Goal: Find specific page/section: Find specific page/section

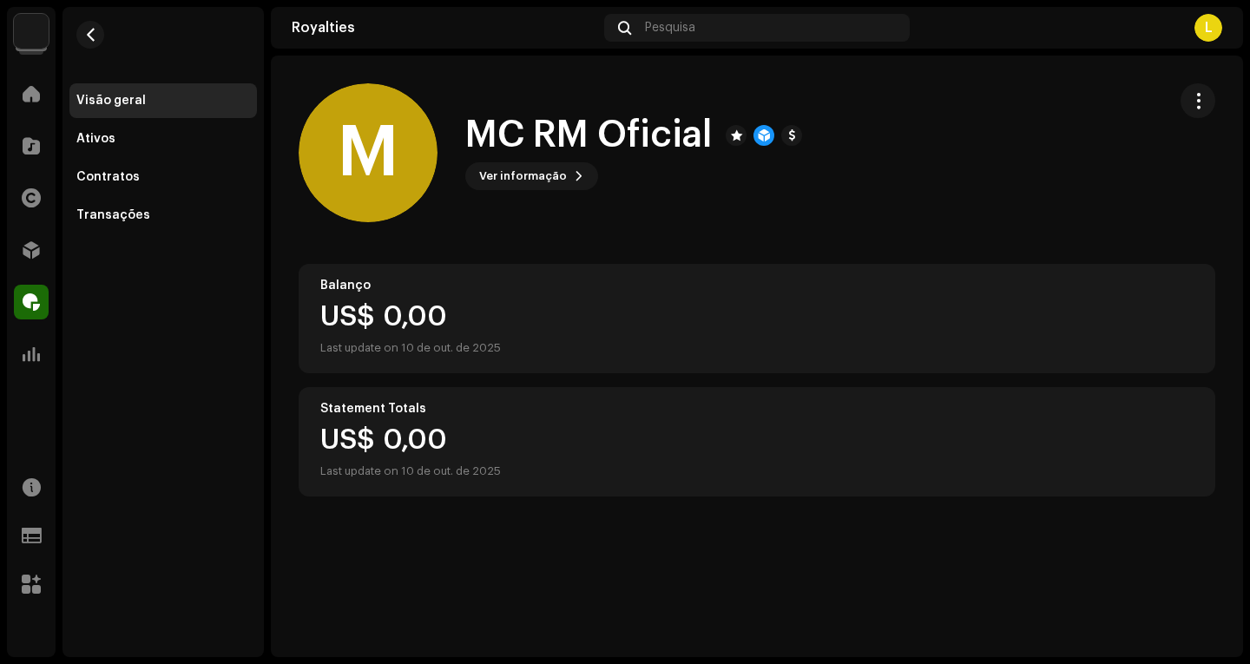
click at [1206, 23] on div "L" at bounding box center [1208, 28] width 28 height 28
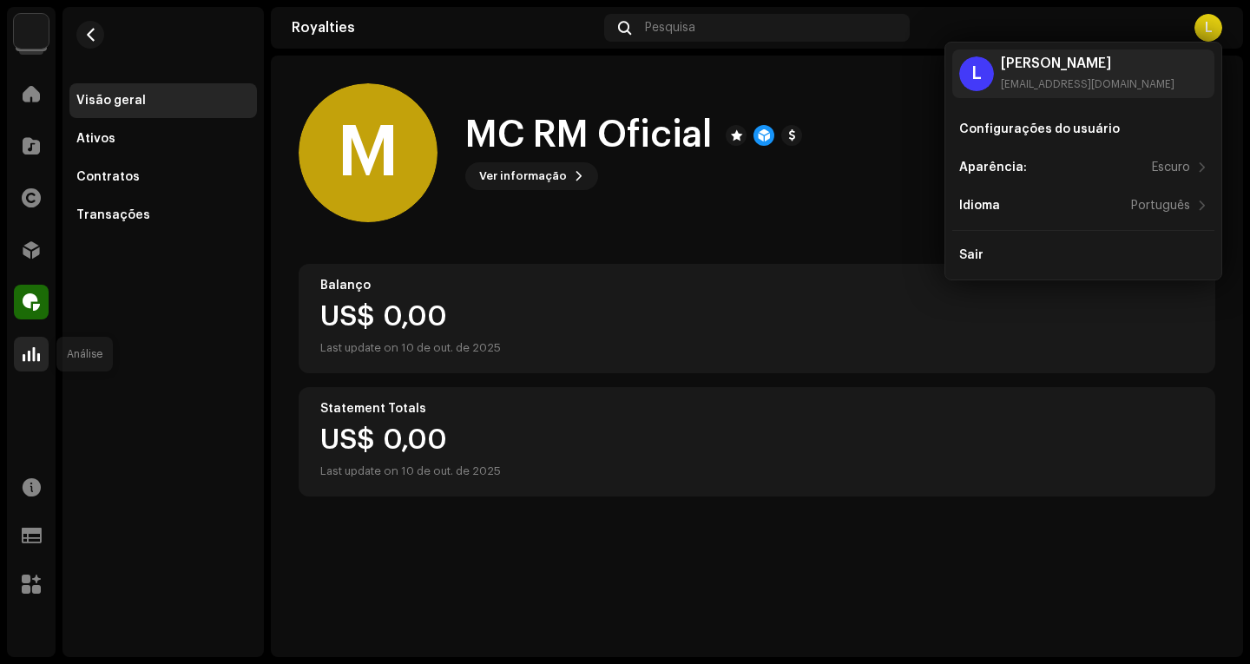
click at [20, 358] on div at bounding box center [31, 354] width 35 height 35
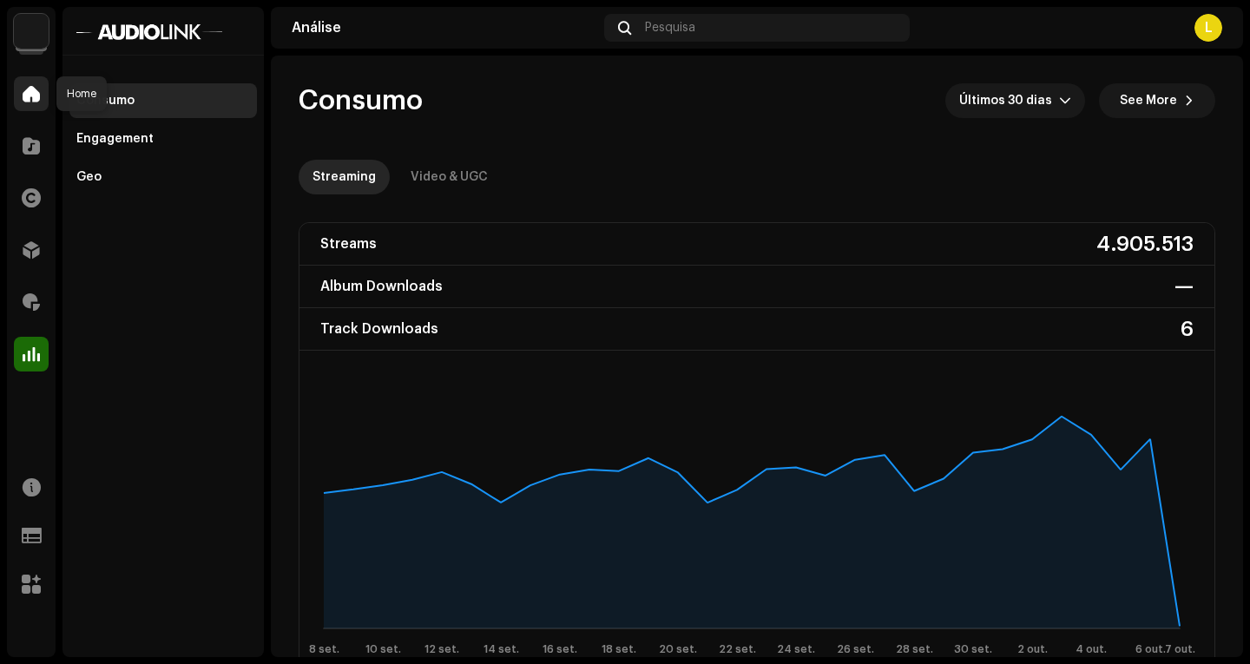
click at [27, 102] on div at bounding box center [31, 93] width 35 height 35
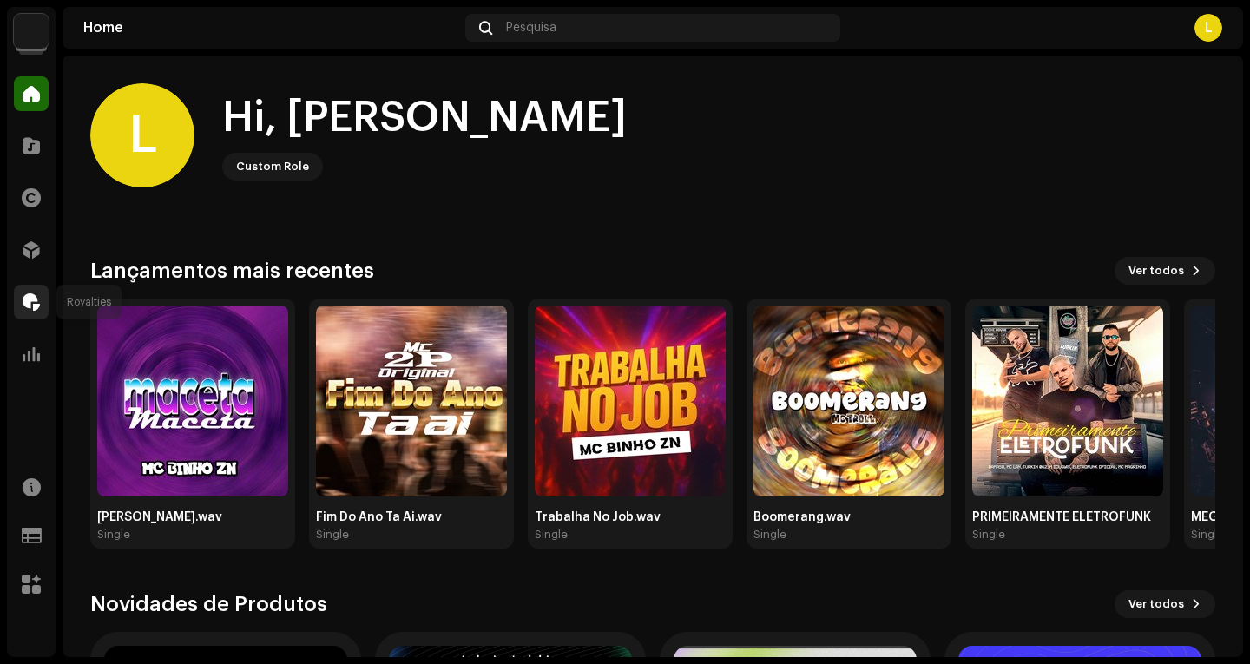
click at [31, 289] on div at bounding box center [31, 302] width 35 height 35
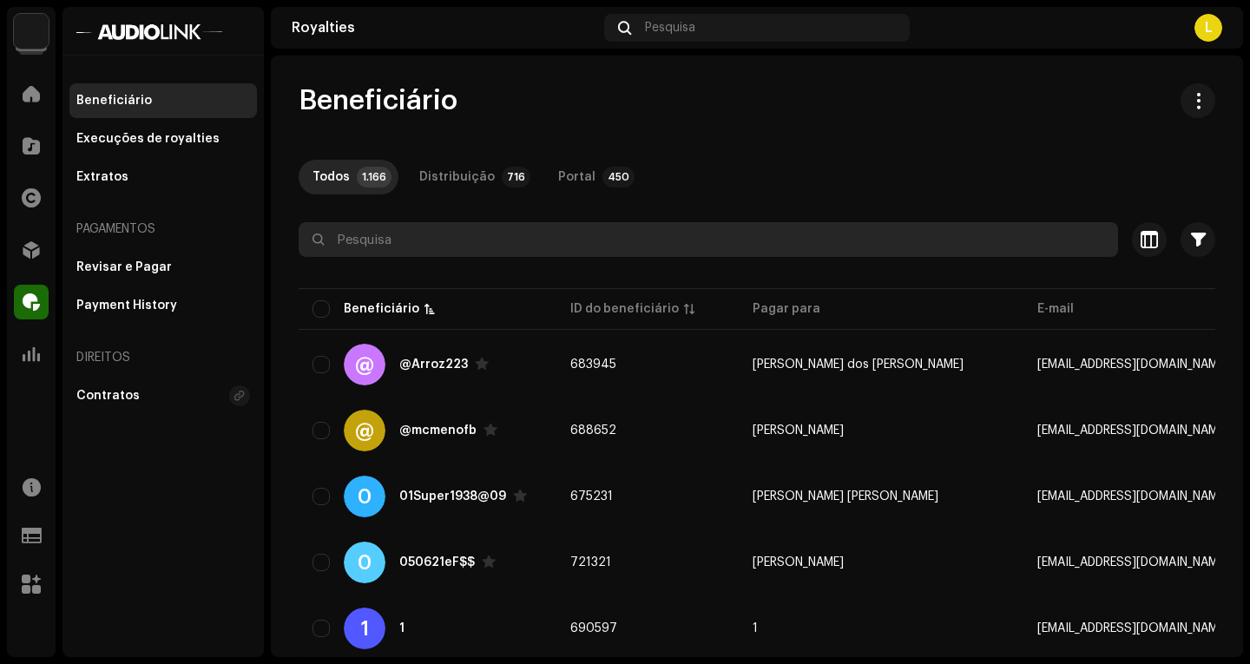
click at [407, 249] on input "text" at bounding box center [708, 239] width 819 height 35
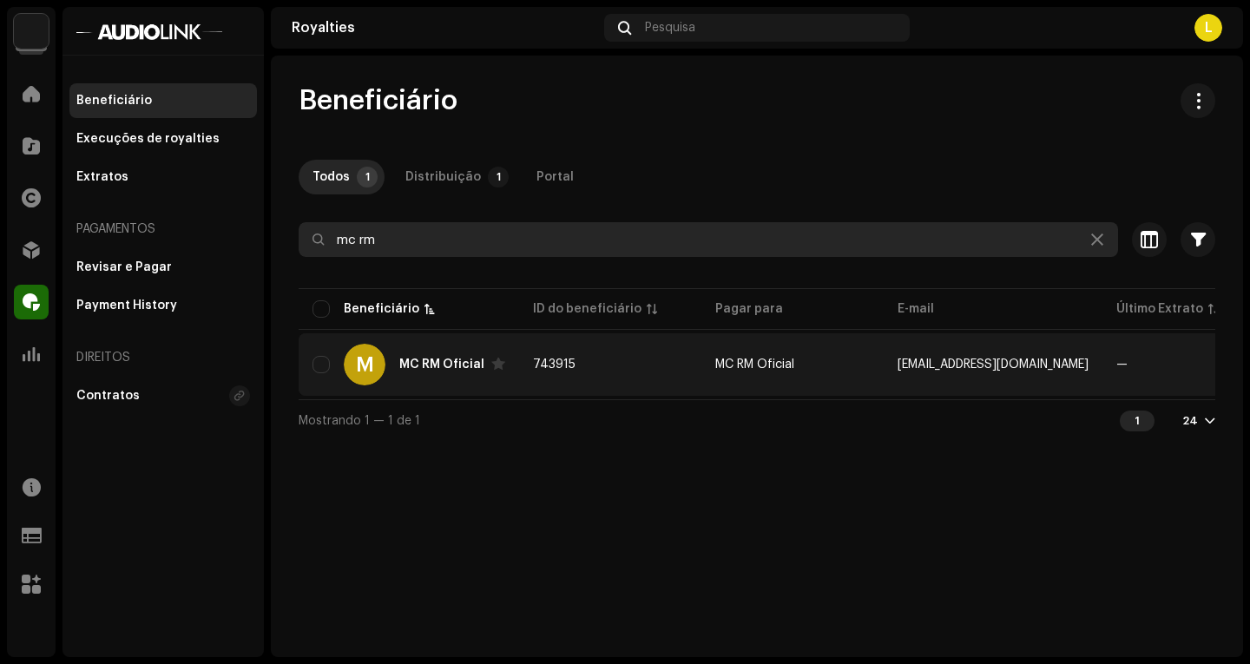
type input "mc rm"
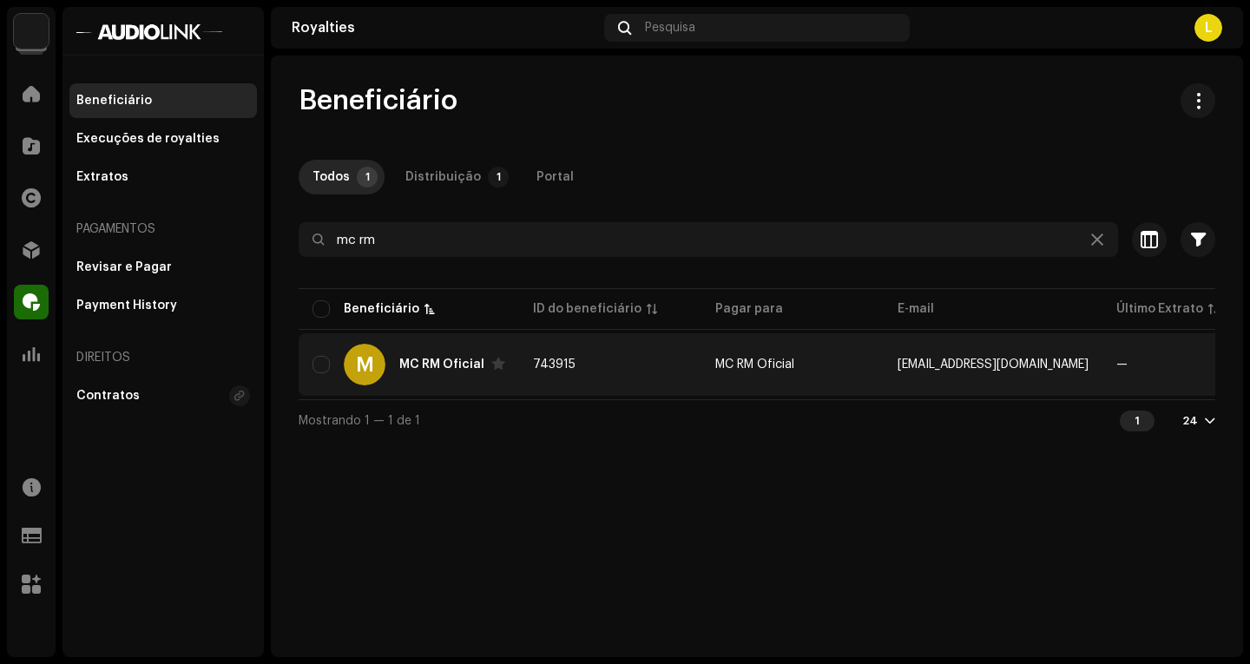
click at [445, 367] on div "MC RM Oficial" at bounding box center [441, 364] width 85 height 12
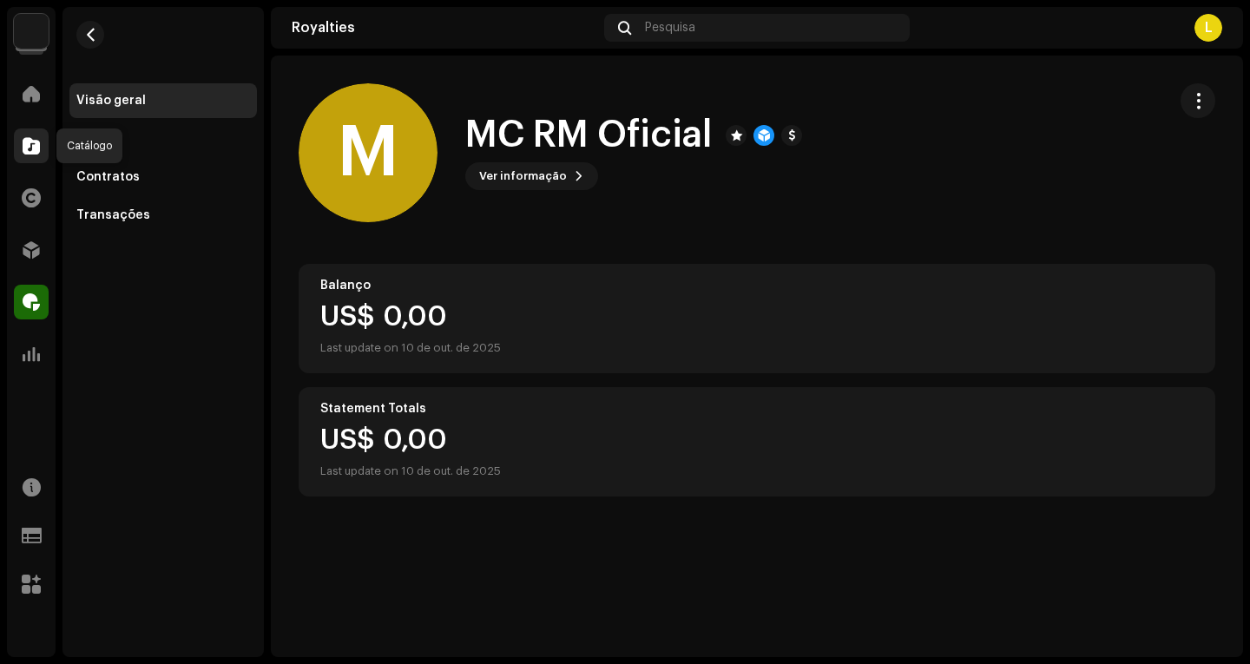
click at [27, 136] on div at bounding box center [31, 145] width 35 height 35
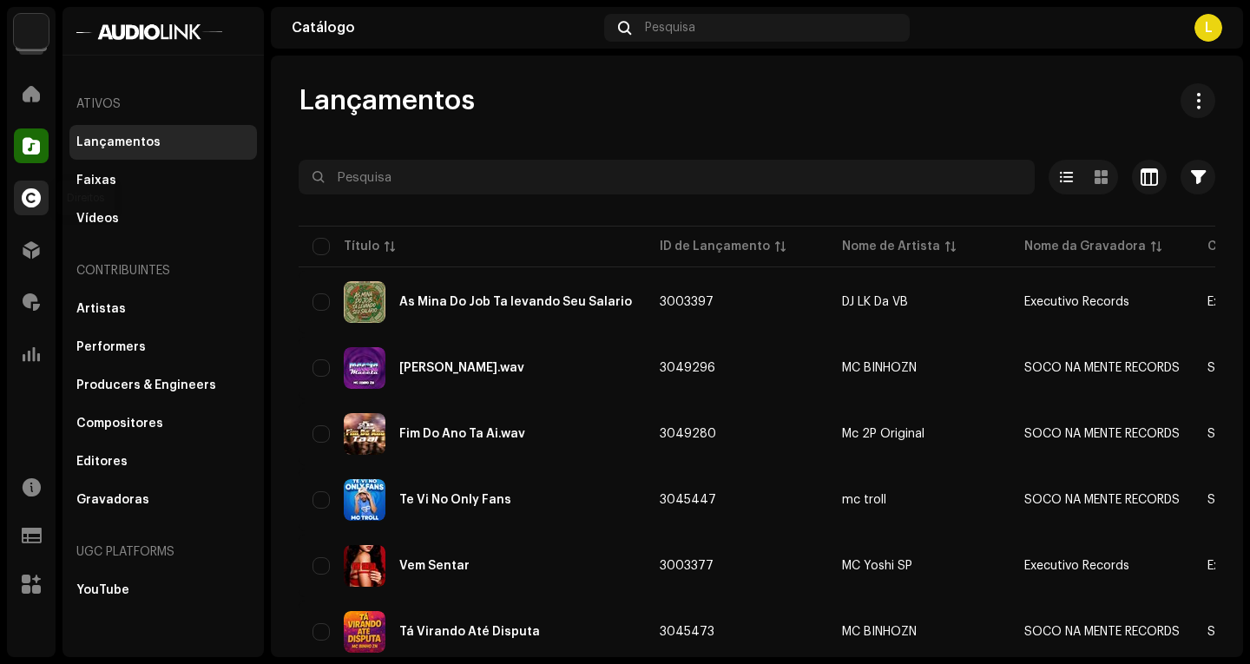
click at [28, 185] on div at bounding box center [31, 197] width 35 height 35
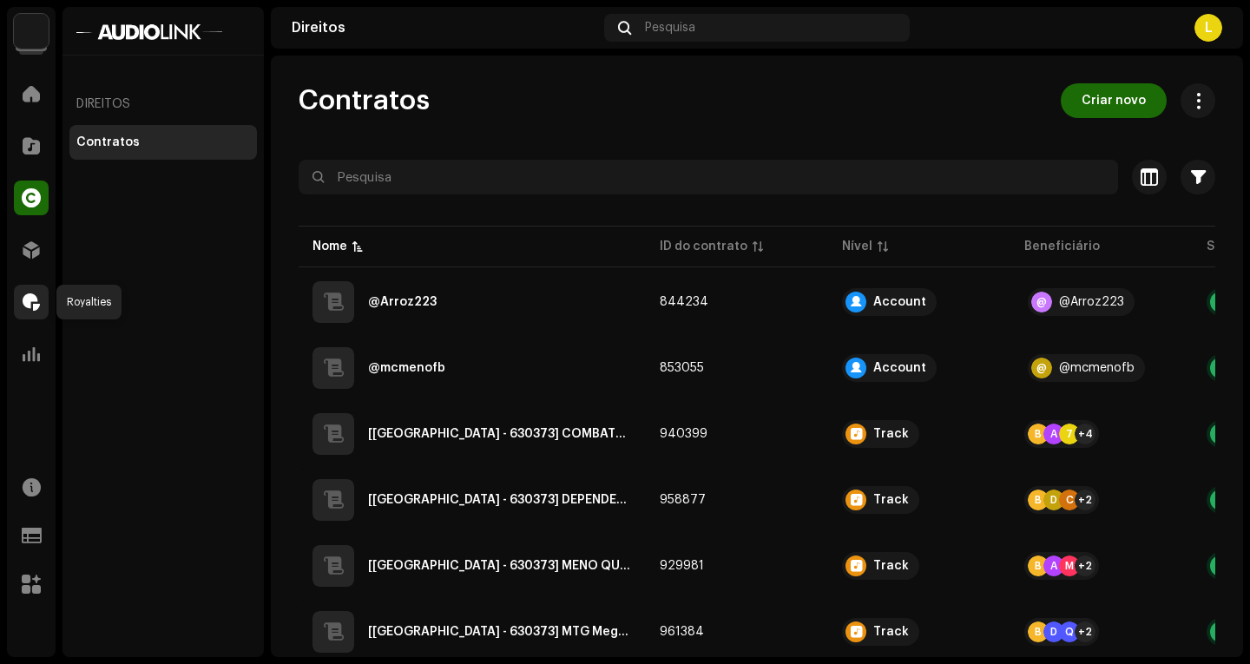
click at [41, 289] on div at bounding box center [31, 302] width 35 height 35
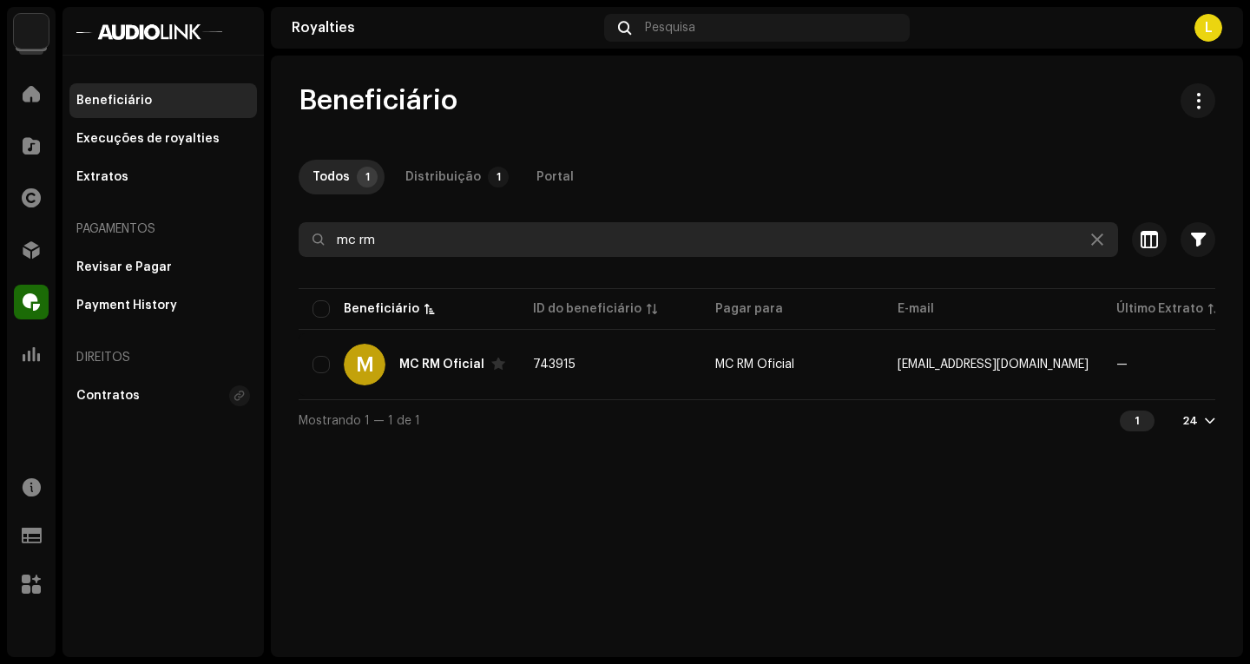
click at [409, 251] on input "mc rm" at bounding box center [708, 239] width 819 height 35
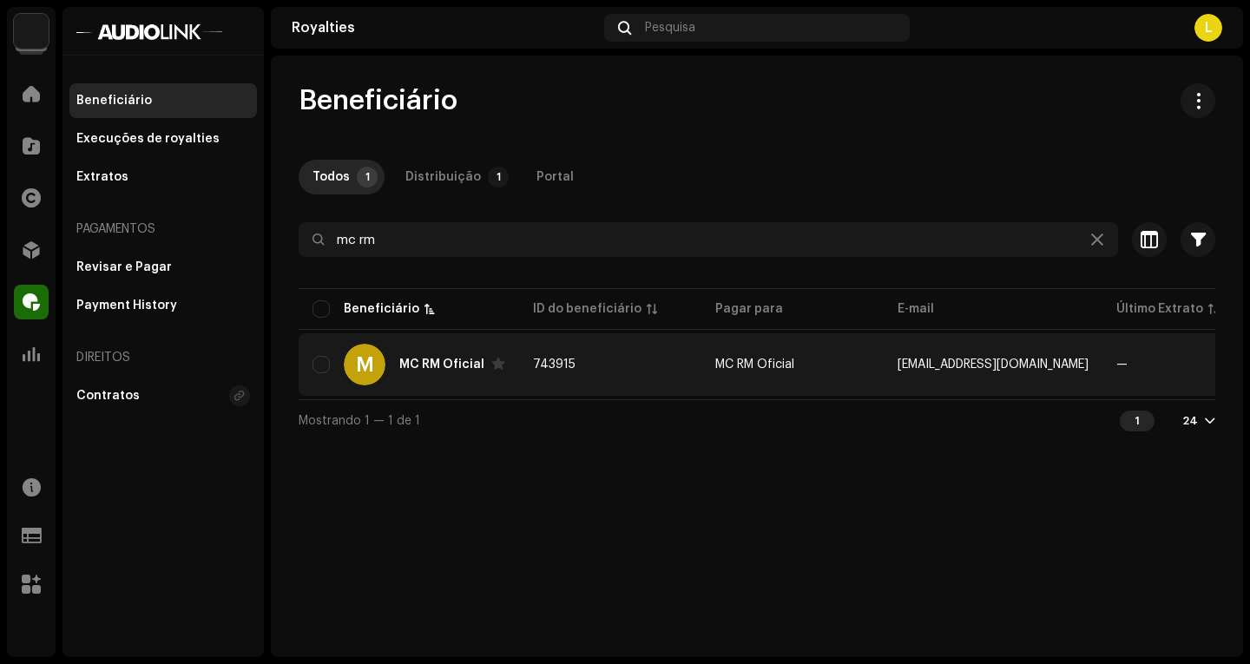
click at [431, 362] on div "MC RM Oficial" at bounding box center [441, 364] width 85 height 12
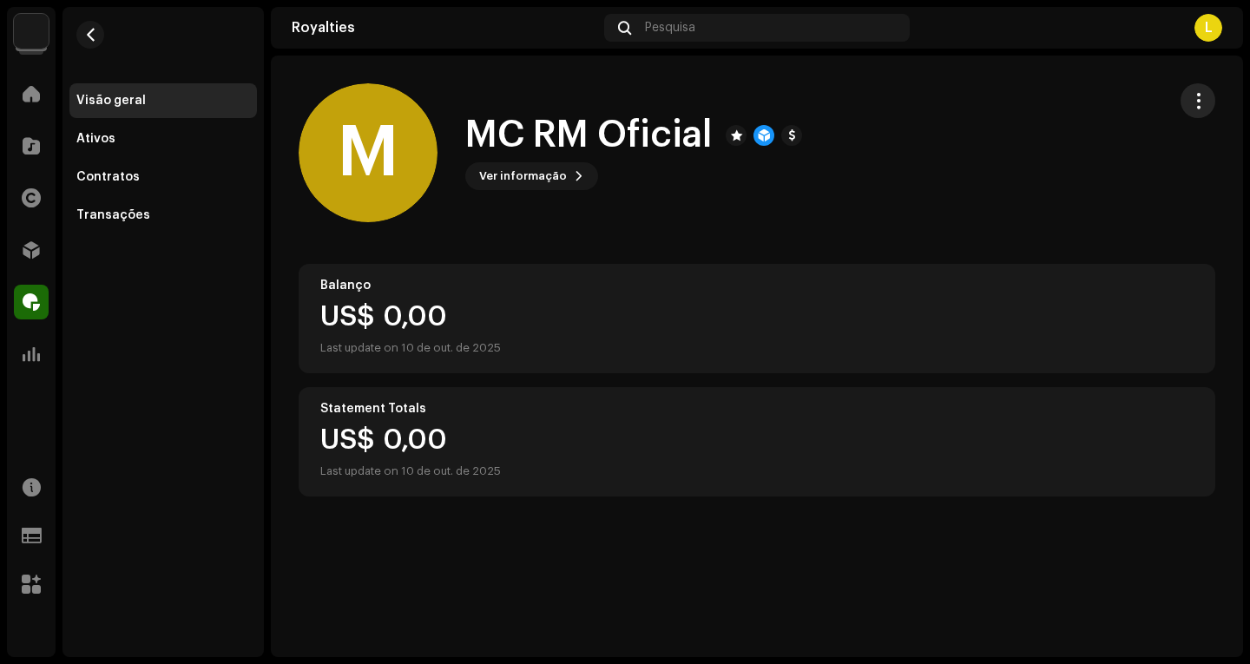
click at [1194, 98] on span "button" at bounding box center [1198, 101] width 16 height 14
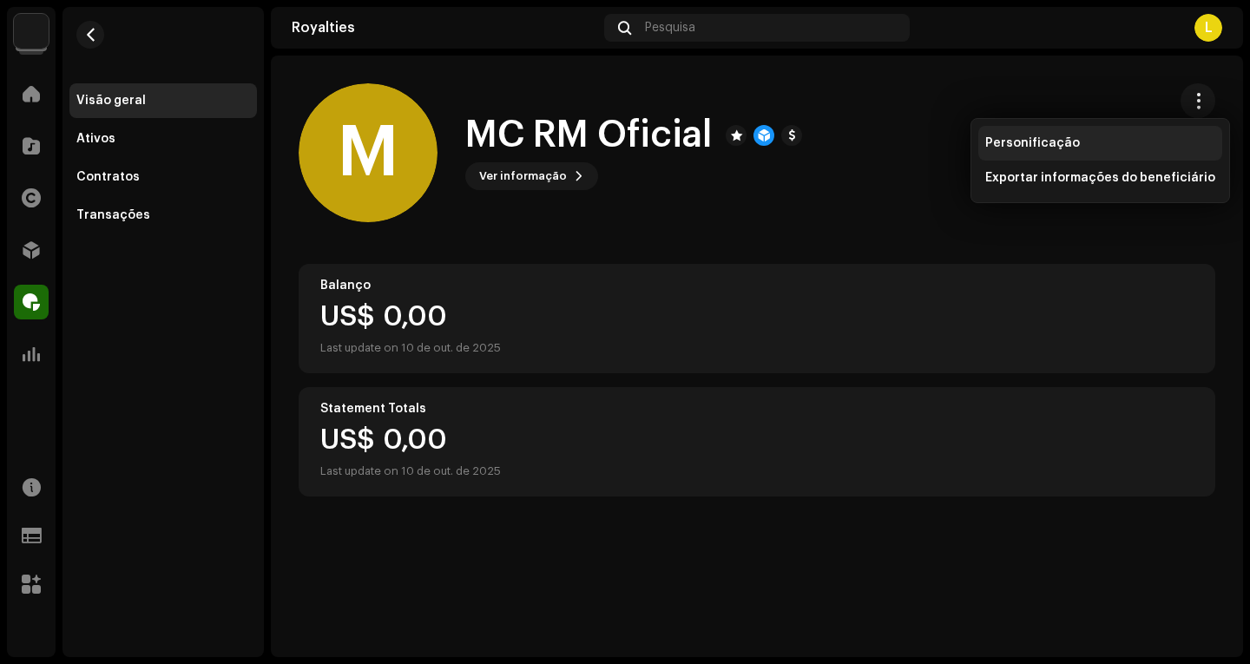
click at [1027, 141] on span "Personificação" at bounding box center [1032, 143] width 95 height 14
